Goal: Task Accomplishment & Management: Manage account settings

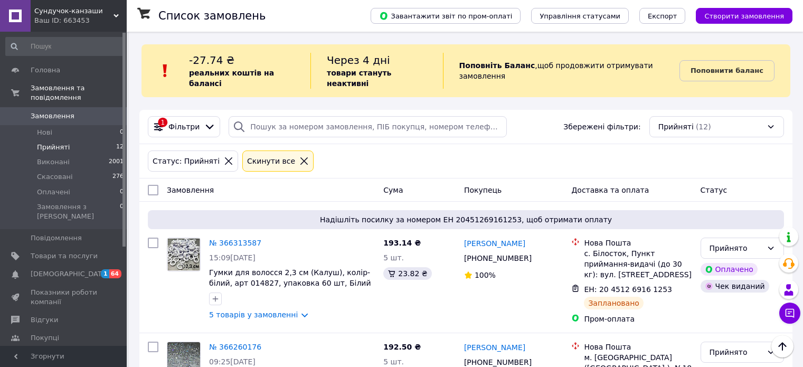
scroll to position [985, 0]
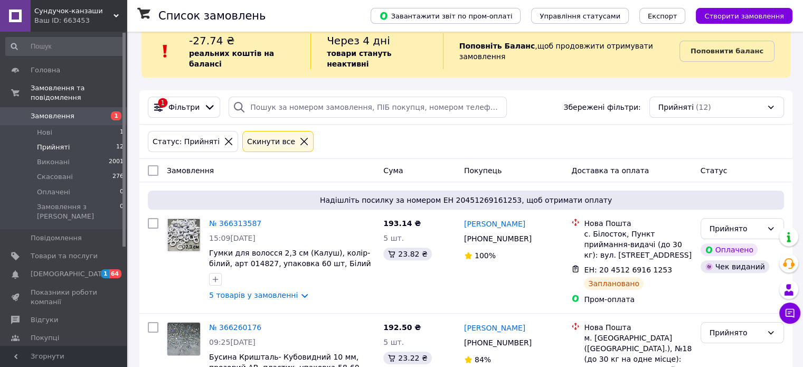
scroll to position [53, 0]
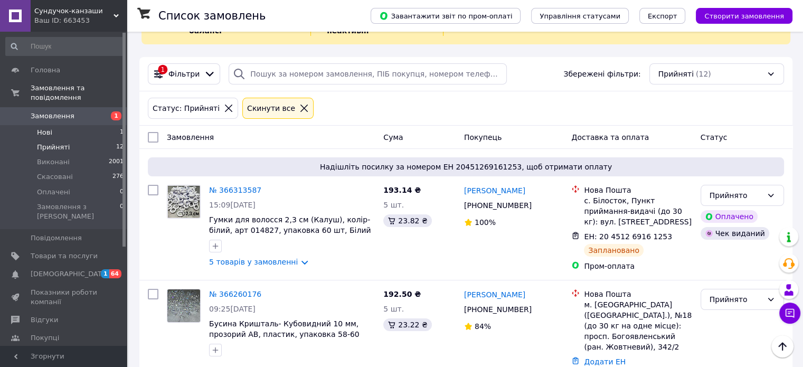
click at [44, 128] on li "Нові 1" at bounding box center [65, 132] width 130 height 15
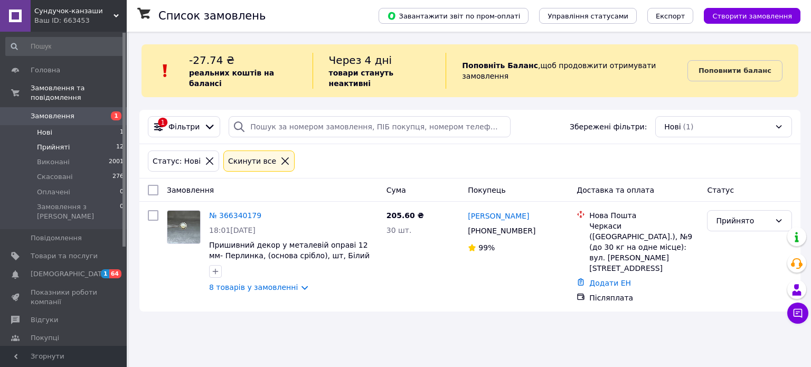
click at [49, 143] on span "Прийняті" at bounding box center [53, 148] width 33 height 10
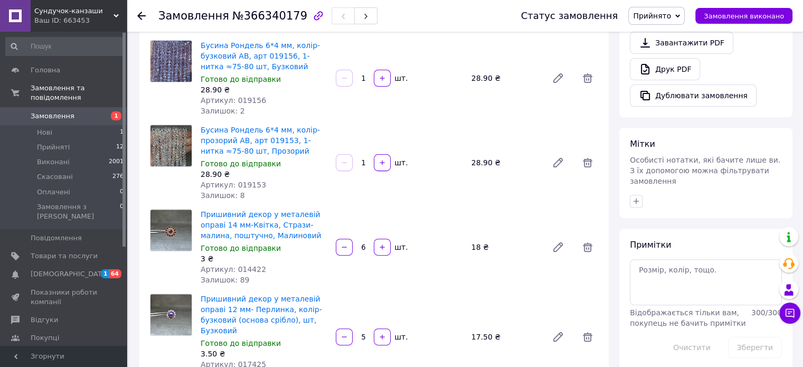
scroll to position [317, 0]
